Goal: Task Accomplishment & Management: Complete application form

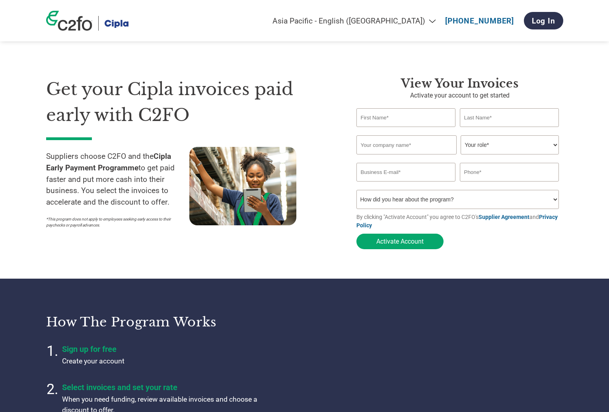
select select "en-IN"
click at [299, 112] on h1 "Get your Cipla invoices paid early with C2FO" at bounding box center [189, 101] width 286 height 51
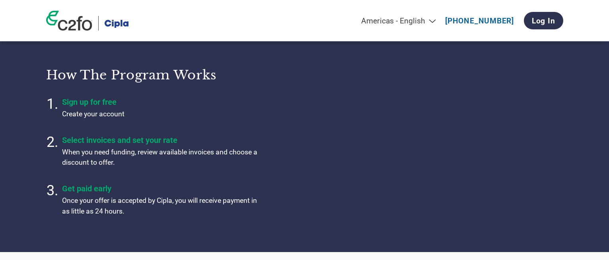
select select "en-IN"
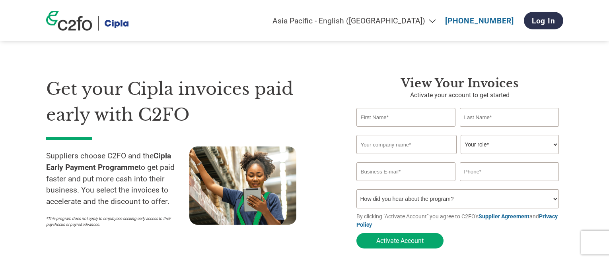
select select "en-IN"
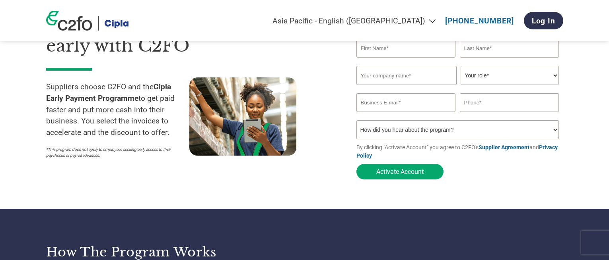
scroll to position [77, 0]
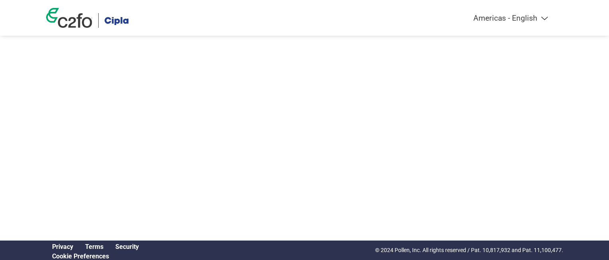
select select "en-IN"
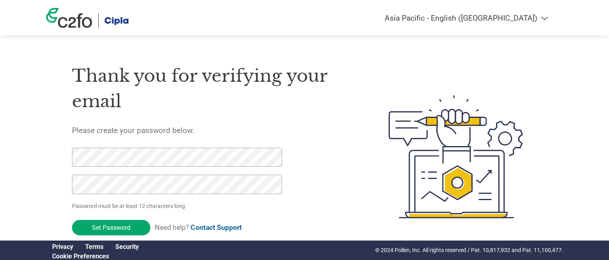
click at [70, 130] on div "Thank you for verifying your email Please create your password below. Password …" at bounding box center [304, 157] width 517 height 211
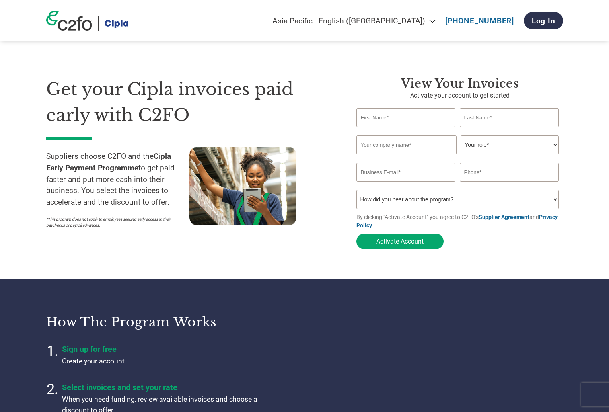
select select "en-IN"
click at [381, 128] on div "Invalid first name or first name is too long Invalid last name or last name is …" at bounding box center [459, 131] width 207 height 8
click at [389, 124] on input "text" at bounding box center [405, 117] width 99 height 19
type input "[PERSON_NAME]"
type input "Butz"
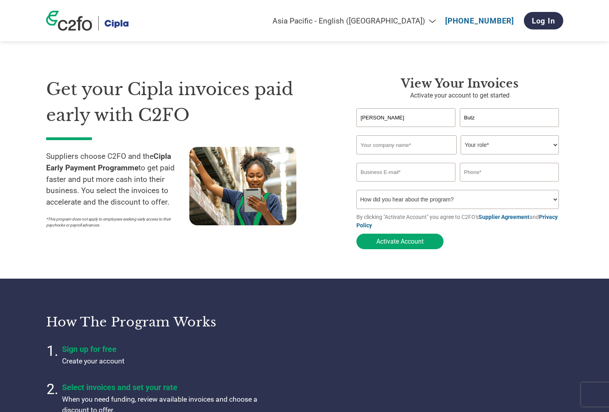
type input "[PERSON_NAME][EMAIL_ADDRESS][PERSON_NAME][DOMAIN_NAME]"
type input "6789772925"
click at [395, 137] on input "text" at bounding box center [406, 144] width 100 height 19
type input "Dustiest Sticks"
click at [491, 148] on select "Your role* CFO Controller Credit Manager Finance Director Treasurer CEO Preside…" at bounding box center [510, 144] width 98 height 19
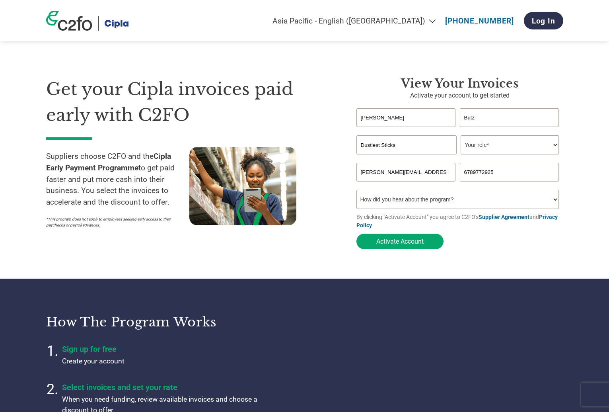
select select "OTHER"
click at [461, 136] on select "Your role* CFO Controller Credit Manager Finance Director Treasurer CEO Preside…" at bounding box center [510, 144] width 98 height 19
click at [417, 169] on input "[PERSON_NAME][EMAIL_ADDRESS][PERSON_NAME][DOMAIN_NAME]" at bounding box center [405, 172] width 99 height 19
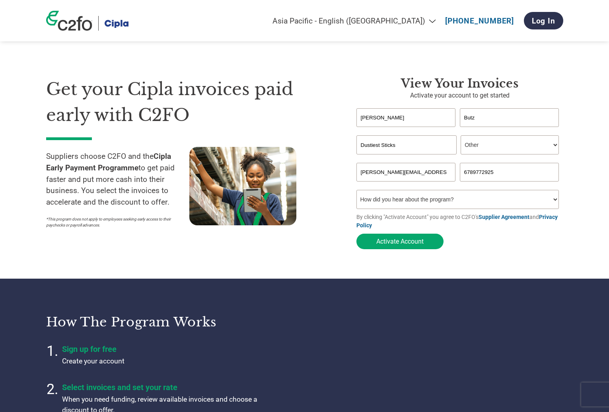
click at [396, 177] on input "[PERSON_NAME][EMAIL_ADDRESS][PERSON_NAME][DOMAIN_NAME]" at bounding box center [405, 172] width 99 height 19
type input "[EMAIL_ADDRESS][DOMAIN_NAME]"
click at [403, 198] on select "How did you hear about the program? Received a letter Email Social Media Online…" at bounding box center [457, 199] width 203 height 19
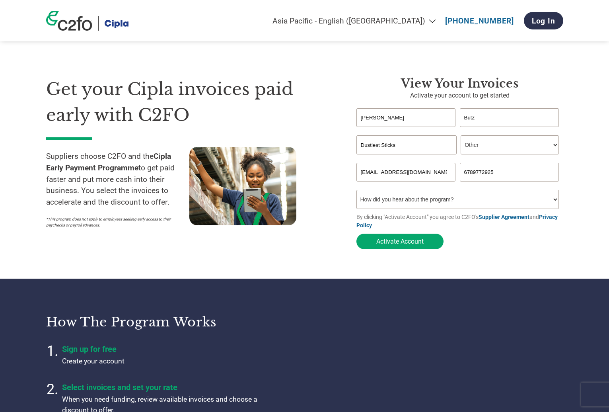
select select "Received a Letter"
click at [356, 192] on select "How did you hear about the program? Received a letter Email Social Media Online…" at bounding box center [457, 199] width 203 height 19
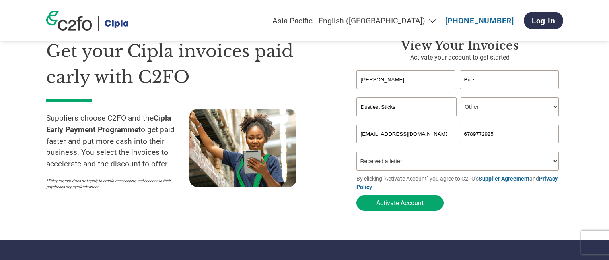
scroll to position [35, 0]
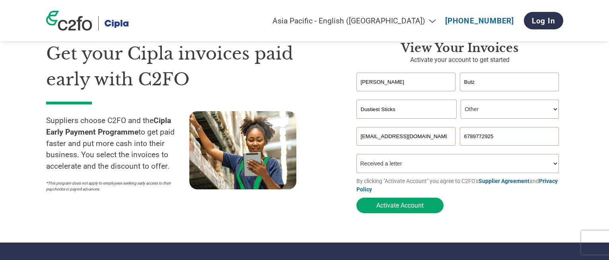
click at [388, 115] on input "Dustiest Sticks" at bounding box center [406, 109] width 100 height 19
type input "[PERSON_NAME] Test"
click at [389, 210] on button "Activate Account" at bounding box center [399, 206] width 87 height 16
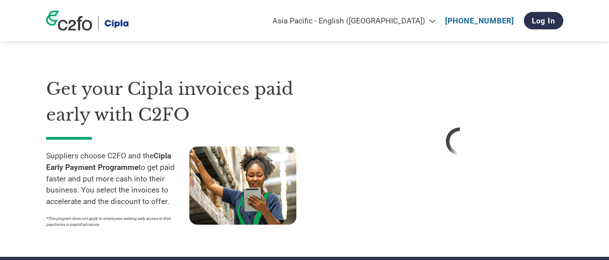
select select "en-IN"
